Goal: Information Seeking & Learning: Learn about a topic

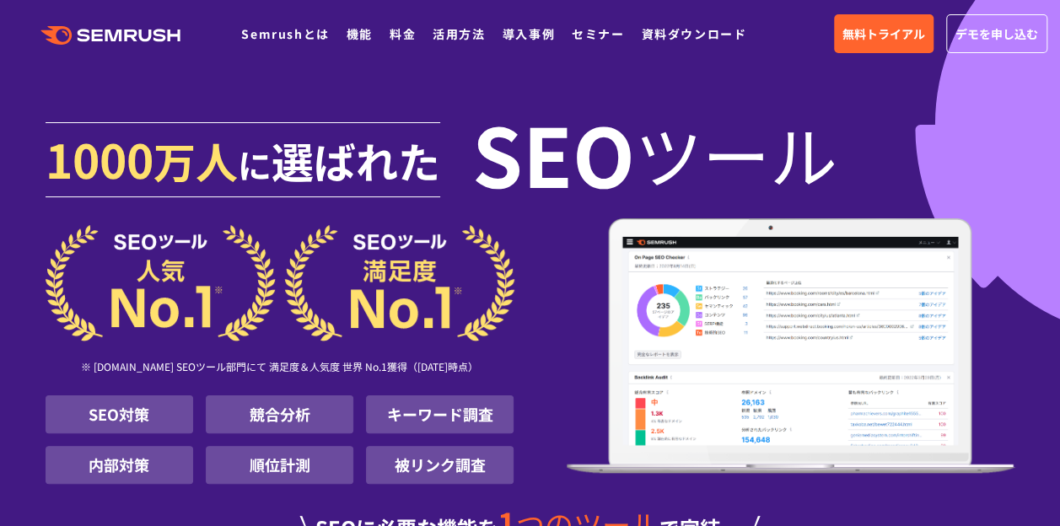
click at [449, 33] on link "活用方法" at bounding box center [459, 33] width 52 height 17
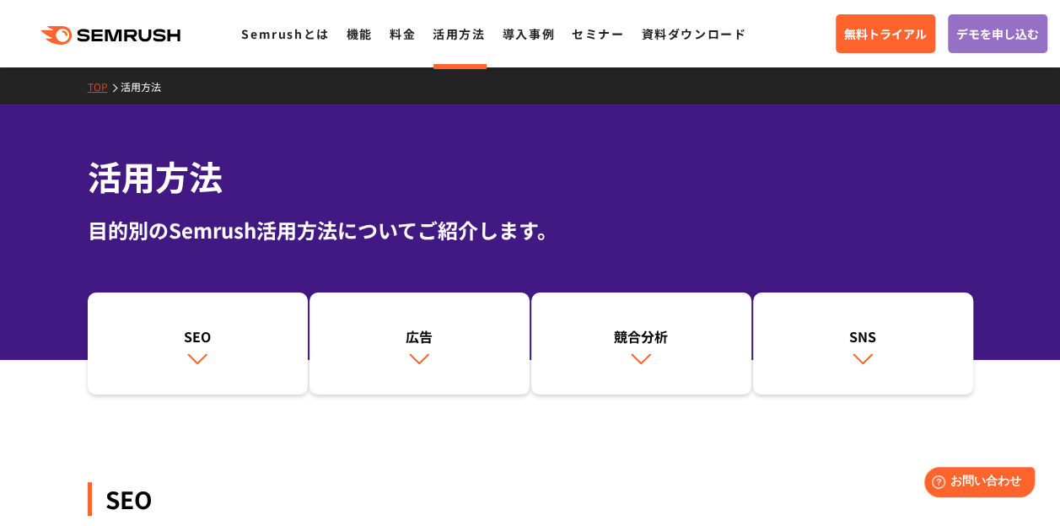
click at [401, 37] on link "料金" at bounding box center [403, 33] width 26 height 17
